Goal: Task Accomplishment & Management: Manage account settings

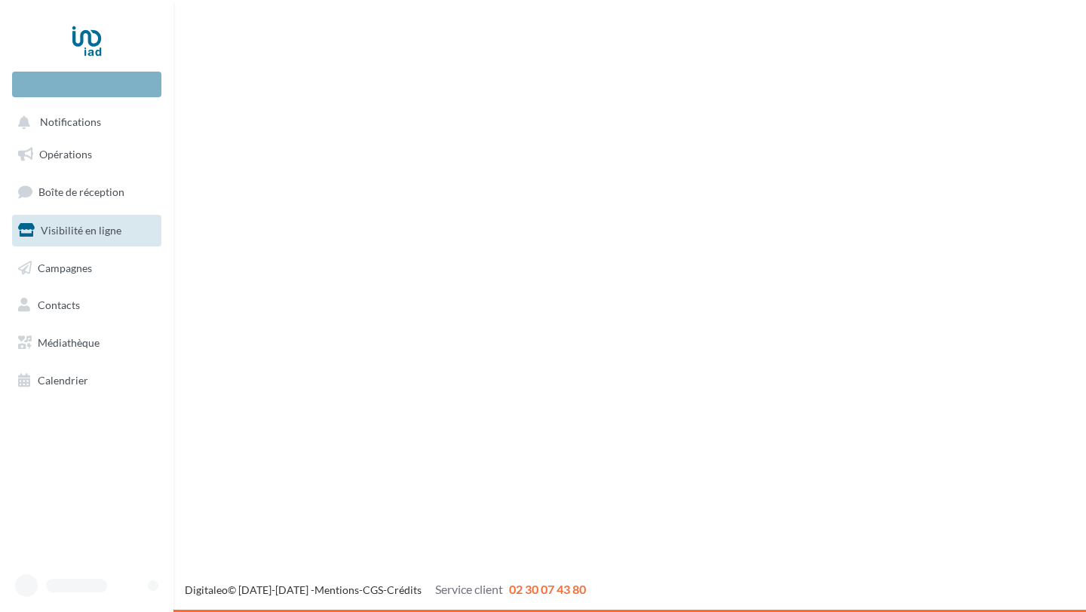
click at [115, 229] on span "Visibilité en ligne" at bounding box center [81, 230] width 81 height 13
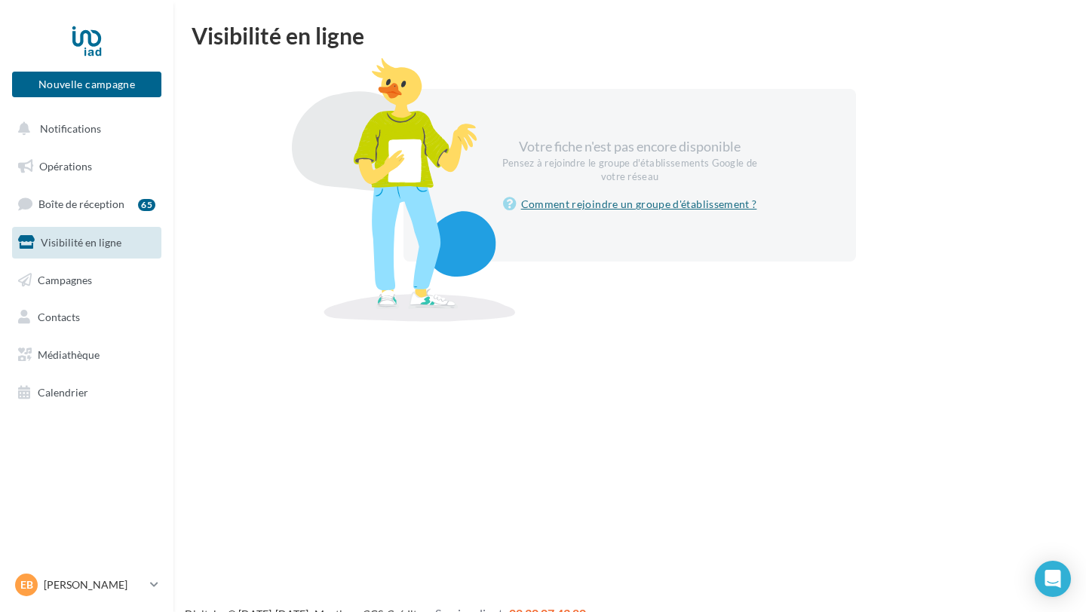
click at [536, 205] on link "Comment rejoindre un groupe d'établissement ?" at bounding box center [630, 204] width 254 height 18
click at [617, 139] on div "Votre fiche n'est pas encore disponible Pensez à rejoindre le groupe d'établiss…" at bounding box center [629, 160] width 259 height 46
click at [131, 204] on link "Boîte de réception 65" at bounding box center [86, 204] width 155 height 32
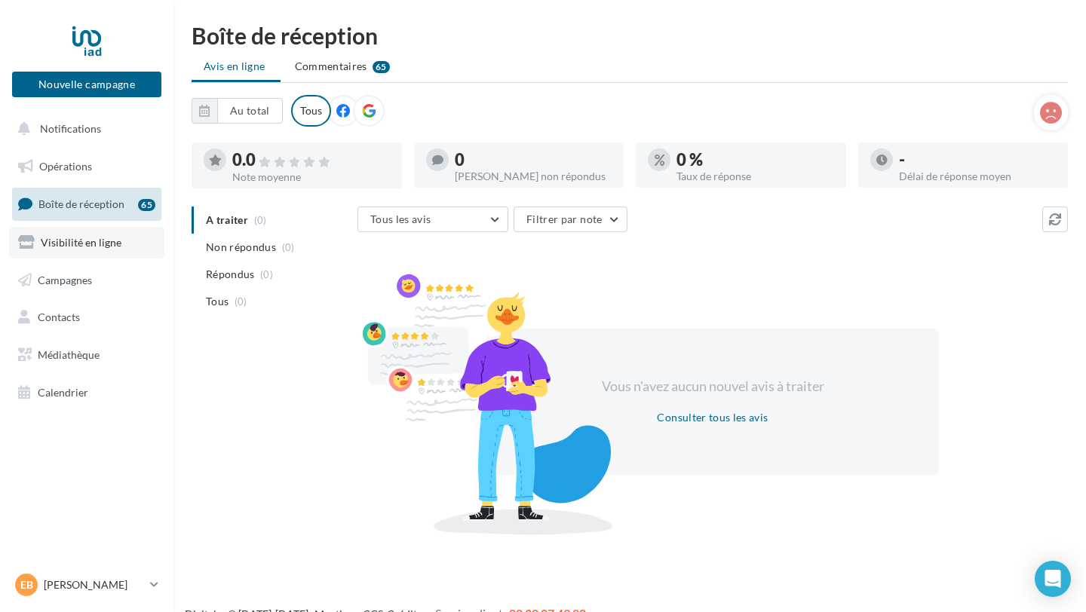
click at [121, 244] on link "Visibilité en ligne" at bounding box center [86, 243] width 155 height 32
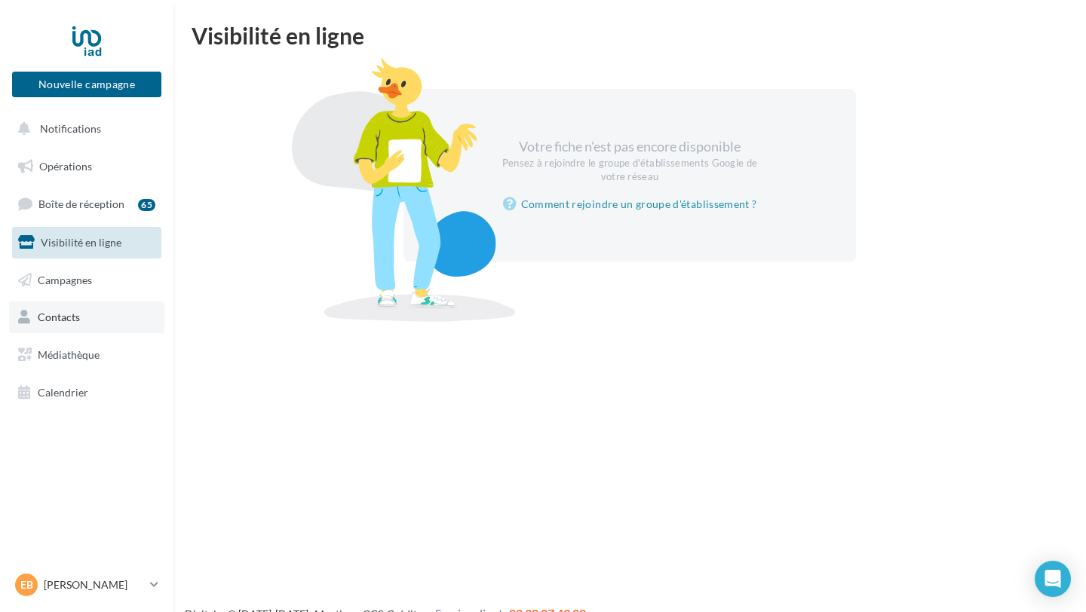
click at [66, 321] on span "Contacts" at bounding box center [59, 317] width 42 height 13
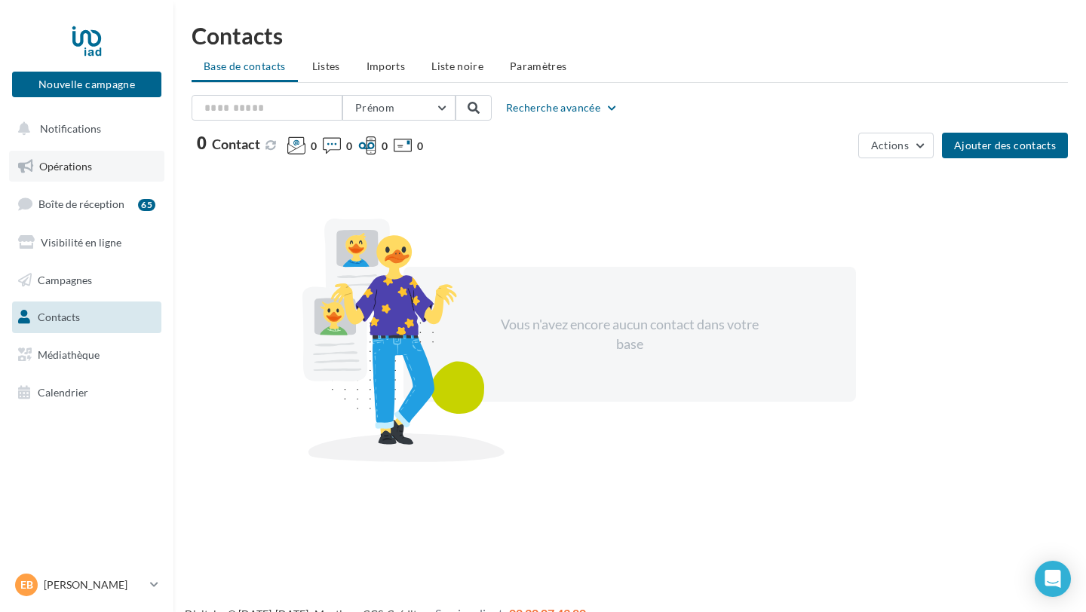
click at [94, 168] on link "Opérations" at bounding box center [86, 167] width 155 height 32
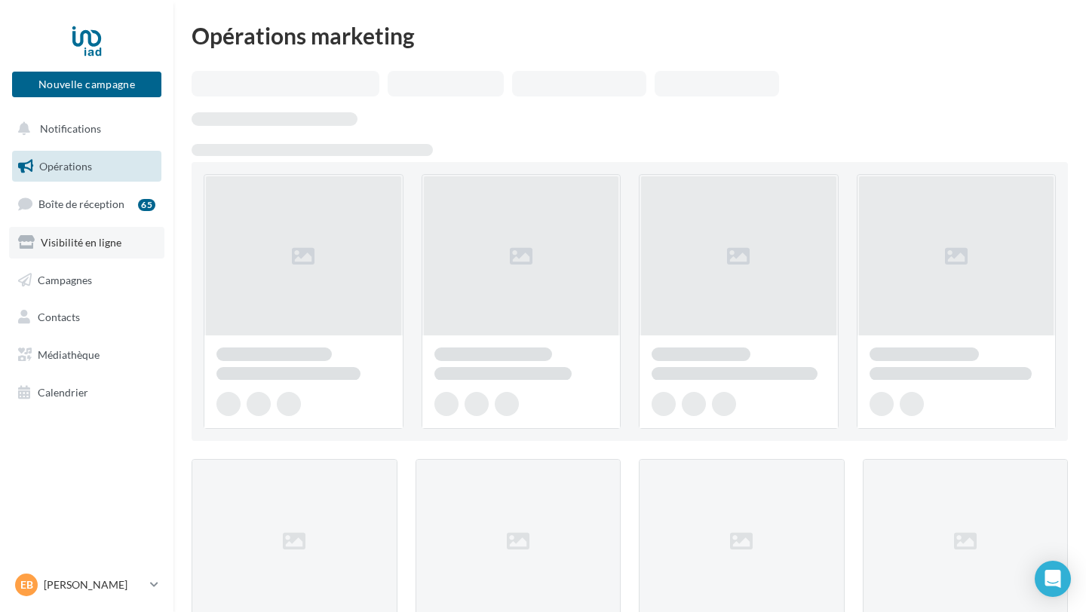
click at [133, 235] on link "Visibilité en ligne" at bounding box center [86, 243] width 155 height 32
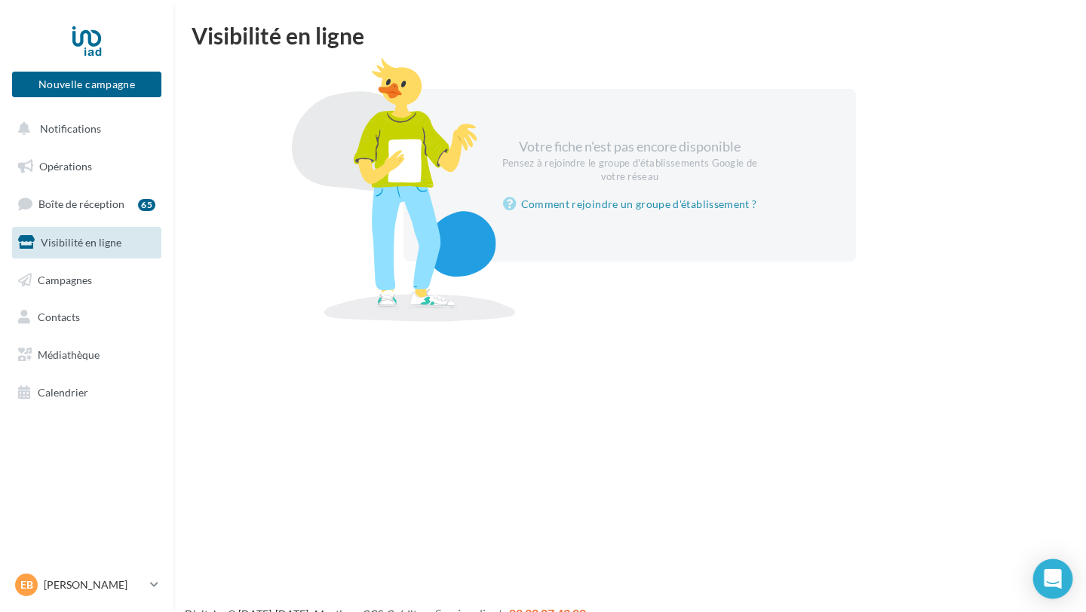
click at [1063, 584] on div "Open Intercom Messenger" at bounding box center [1053, 580] width 40 height 40
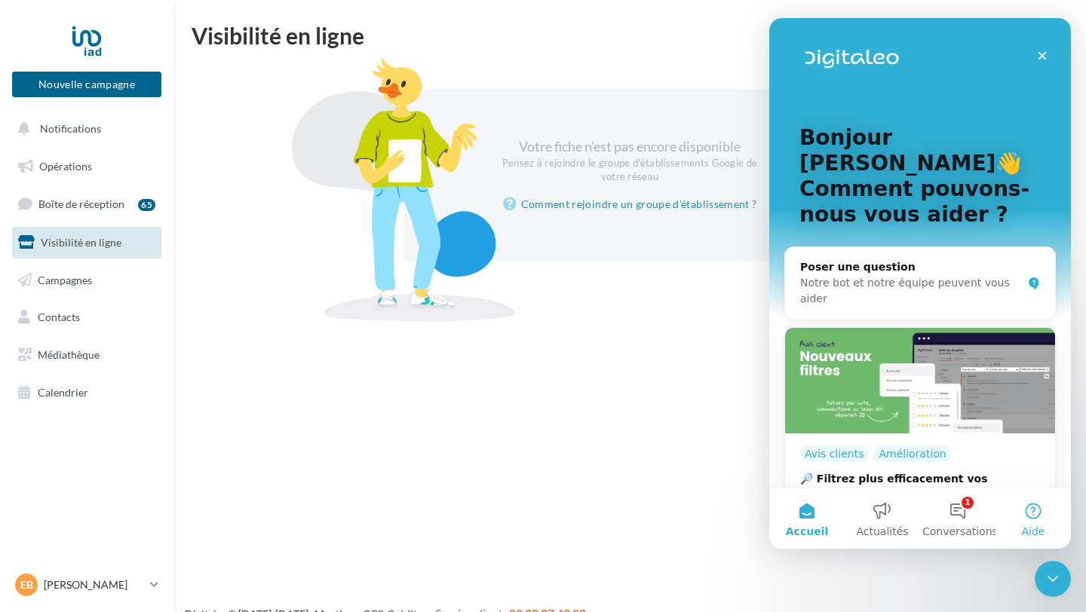
click at [1031, 520] on button "Aide" at bounding box center [1033, 519] width 75 height 60
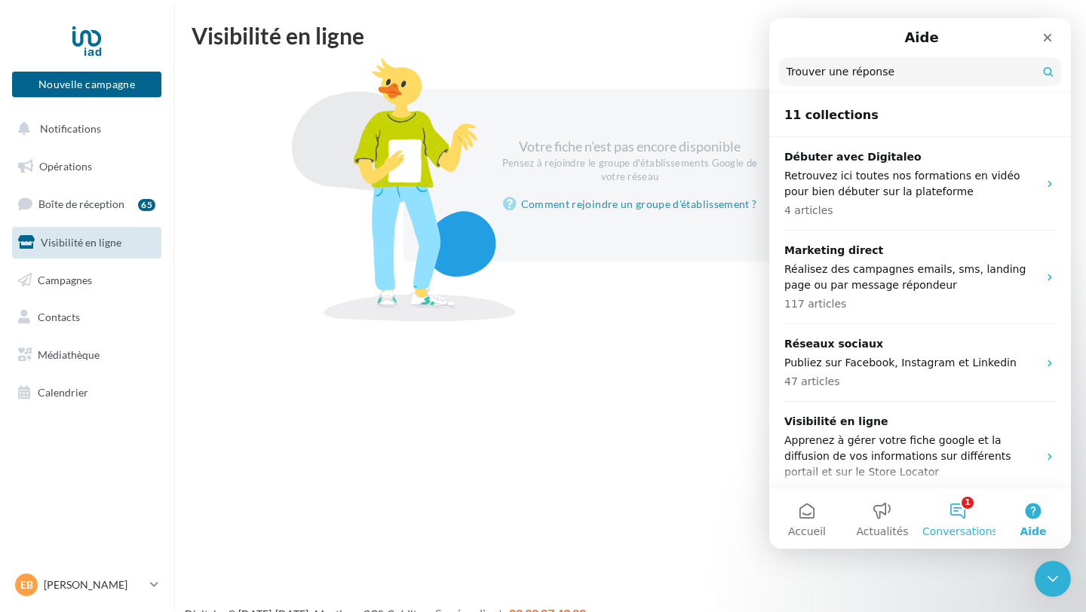
click at [956, 523] on button "1 Conversations" at bounding box center [957, 519] width 75 height 60
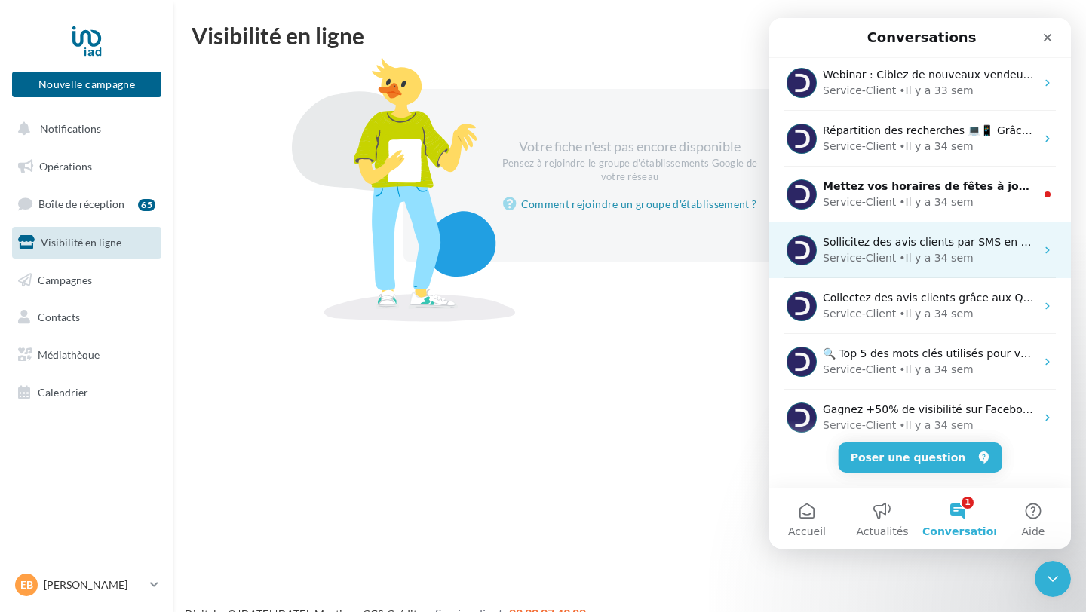
scroll to position [77, 0]
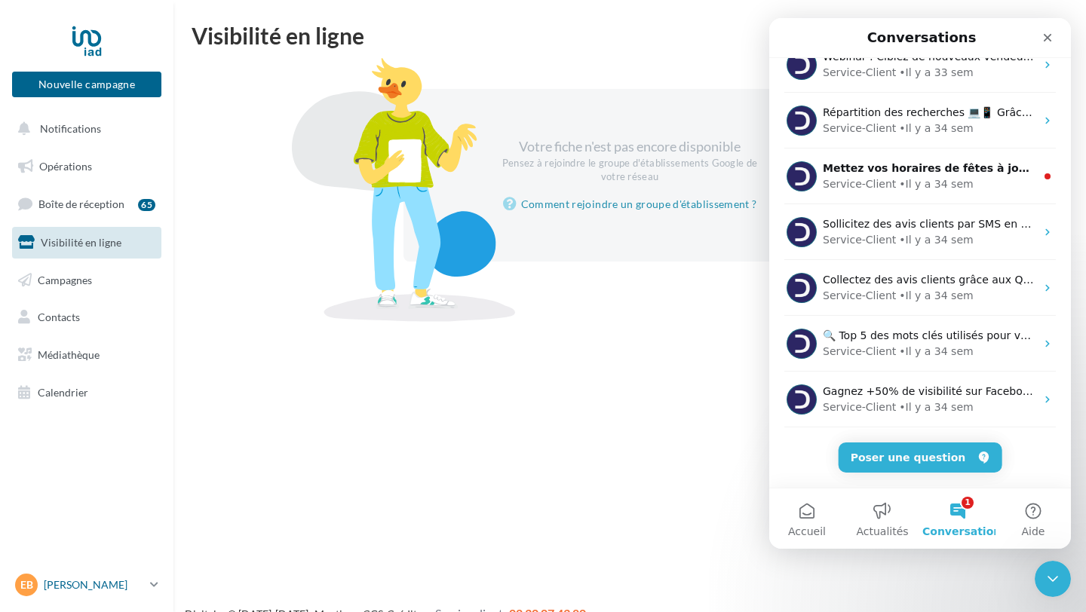
click at [143, 582] on p "[PERSON_NAME]" at bounding box center [94, 585] width 100 height 15
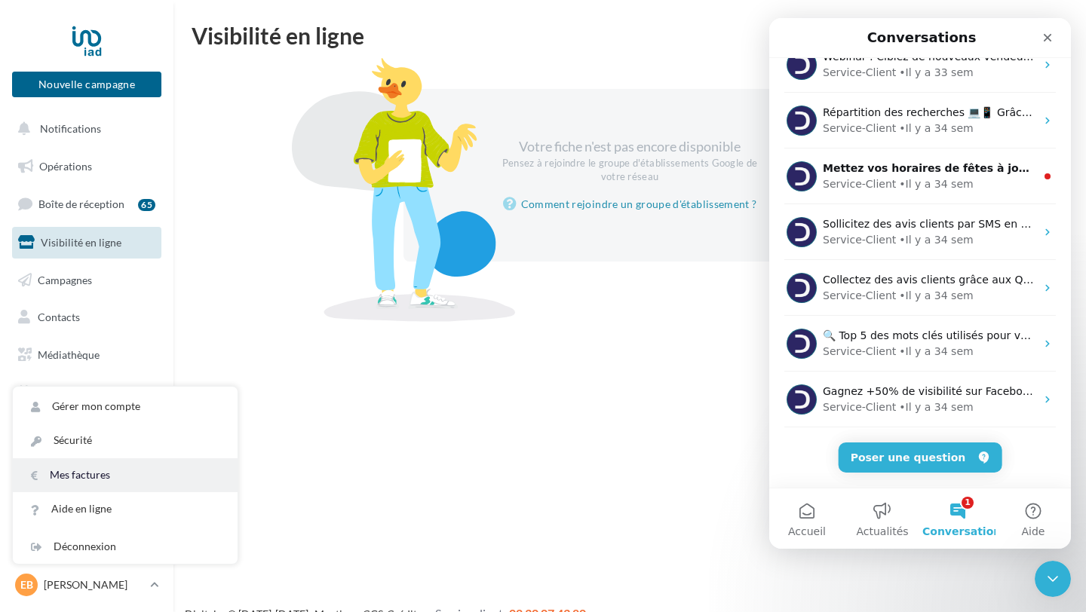
click at [140, 462] on link "Mes factures" at bounding box center [125, 476] width 225 height 34
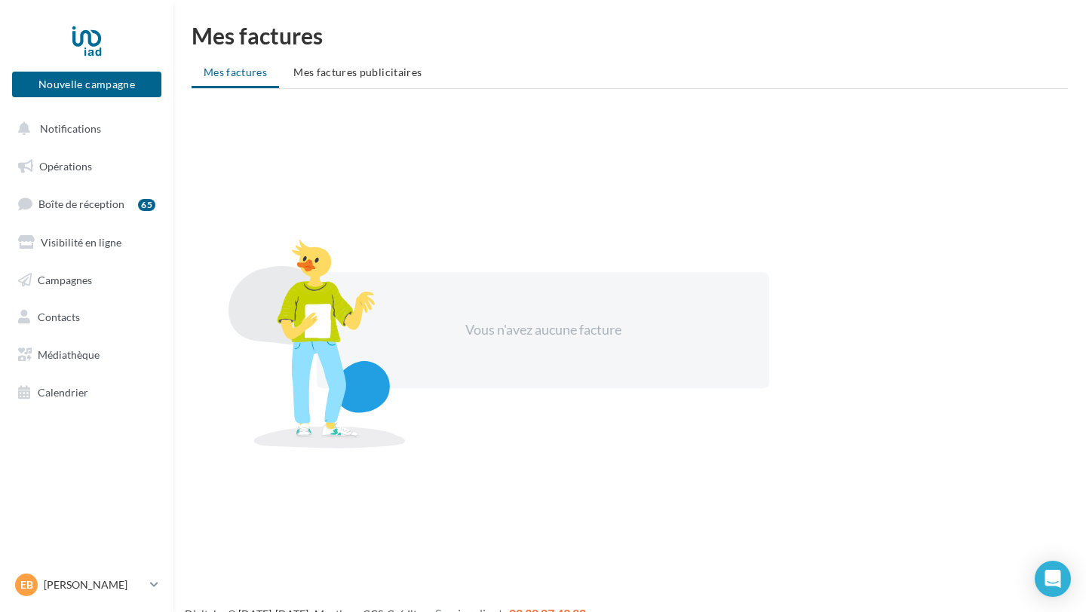
click at [342, 87] on ul "Mes factures Mes factures publicitaires" at bounding box center [630, 74] width 876 height 30
click at [344, 72] on span "Mes factures publicitaires" at bounding box center [357, 72] width 128 height 13
click at [234, 72] on span "Mes factures" at bounding box center [235, 72] width 63 height 13
click at [95, 229] on link "Visibilité en ligne" at bounding box center [86, 243] width 155 height 32
